Goal: Task Accomplishment & Management: Complete application form

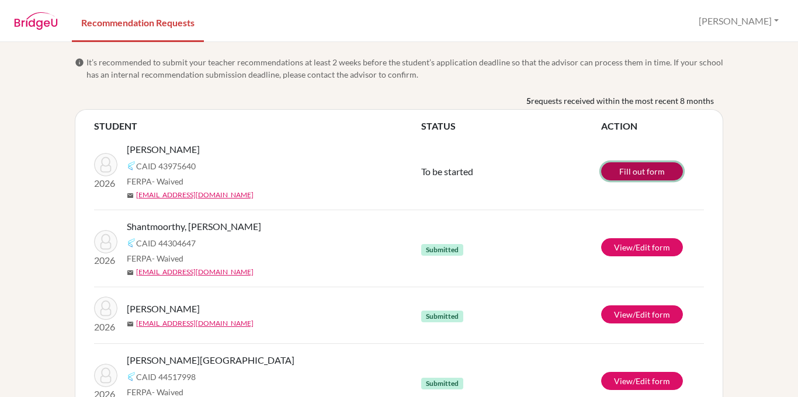
click at [643, 164] on link "Fill out form" at bounding box center [642, 171] width 82 height 18
